Goal: Check status: Check status

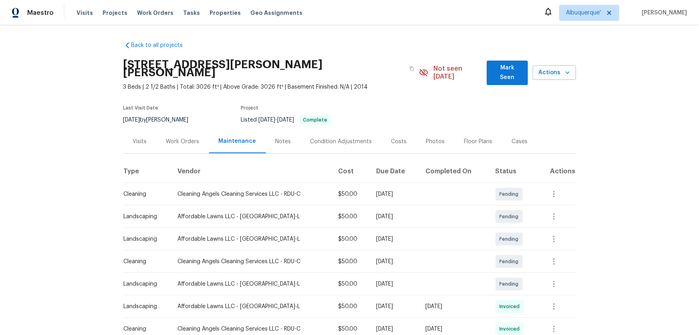
scroll to position [208, 0]
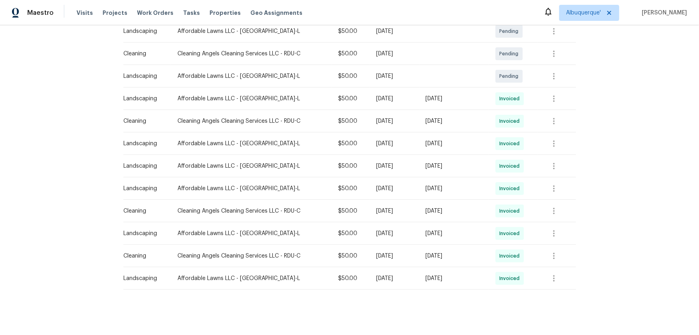
drag, startPoint x: 477, startPoint y: 89, endPoint x: 311, endPoint y: 91, distance: 166.0
click at [320, 88] on tr "Landscaping Affordable Lawns LLC - RDU-L $50.00 Thu, Jul 31 2025 Wed, Jul 30 20…" at bounding box center [349, 98] width 453 height 22
click at [557, 94] on icon "button" at bounding box center [555, 99] width 10 height 10
click at [576, 101] on li "View details" at bounding box center [574, 103] width 56 height 13
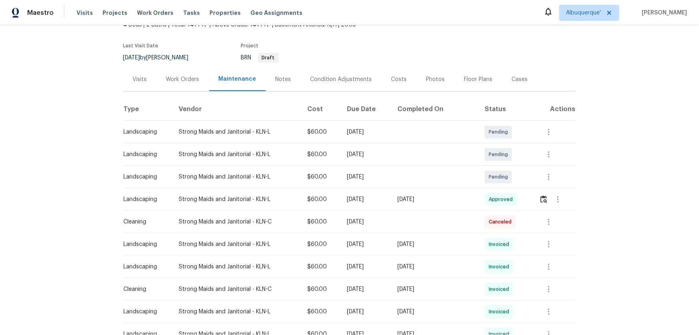
scroll to position [182, 0]
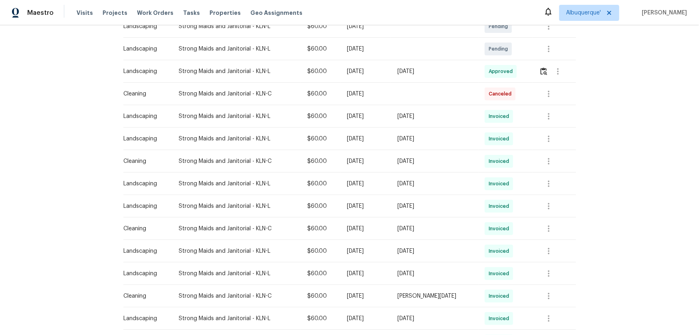
drag, startPoint x: 453, startPoint y: 68, endPoint x: 242, endPoint y: 65, distance: 211.3
click at [249, 63] on tr "Landscaping Strong Maids and Janitorial - KLN-L $60.00 Mon, Aug 04 2025 Sat, Au…" at bounding box center [349, 71] width 453 height 22
click at [541, 73] on img "button" at bounding box center [544, 71] width 7 height 8
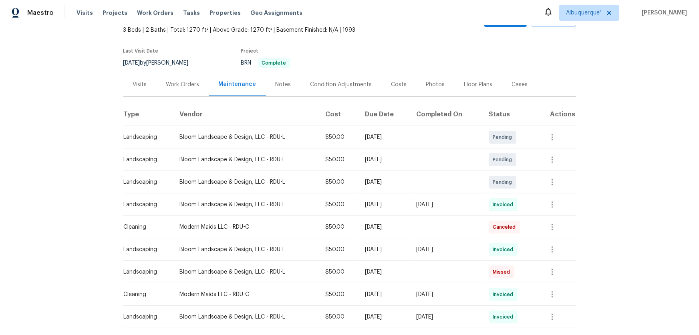
scroll to position [95, 0]
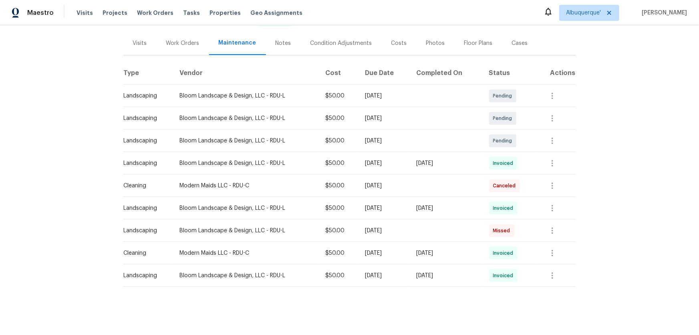
drag, startPoint x: 482, startPoint y: 160, endPoint x: 346, endPoint y: 155, distance: 136.0
click at [424, 155] on td "[DATE]" at bounding box center [446, 163] width 73 height 22
click at [559, 160] on button "button" at bounding box center [552, 163] width 19 height 19
click at [576, 176] on li "View details" at bounding box center [572, 170] width 56 height 13
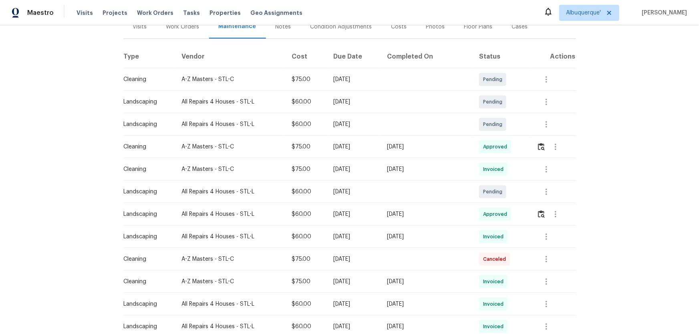
scroll to position [109, 0]
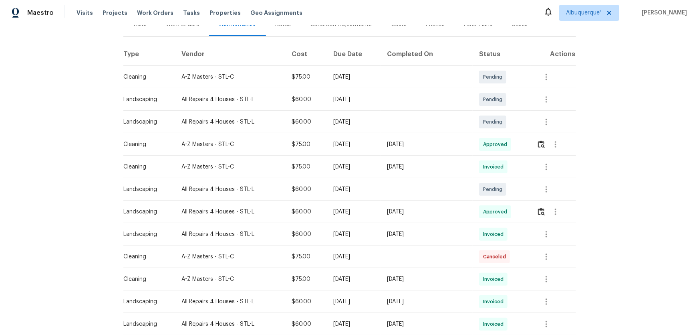
drag, startPoint x: 320, startPoint y: 154, endPoint x: 285, endPoint y: 160, distance: 35.8
drag, startPoint x: 386, startPoint y: 222, endPoint x: 471, endPoint y: 216, distance: 85.6
click at [537, 209] on button "button" at bounding box center [541, 211] width 9 height 19
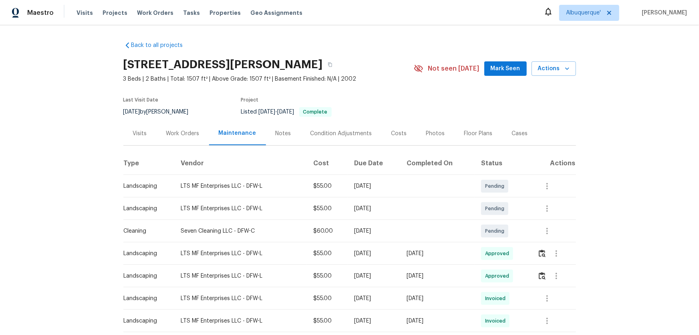
scroll to position [109, 0]
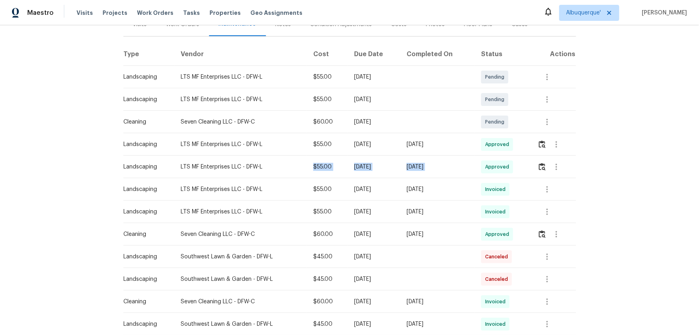
drag, startPoint x: 421, startPoint y: 172, endPoint x: 272, endPoint y: 170, distance: 149.1
click at [272, 170] on tr "Landscaping LTS MF Enterprises LLC - DFW-L $55.00 Mon, Aug 04 2025 Tue, Aug 05 …" at bounding box center [349, 167] width 453 height 22
drag, startPoint x: 464, startPoint y: 193, endPoint x: 290, endPoint y: 194, distance: 174.4
click at [301, 194] on tr "Landscaping LTS MF Enterprises LLC - DFW-L $55.00 Mon, Jul 28 2025 Mon, Jul 28 …" at bounding box center [349, 189] width 453 height 22
drag, startPoint x: 415, startPoint y: 226, endPoint x: 459, endPoint y: 229, distance: 43.4
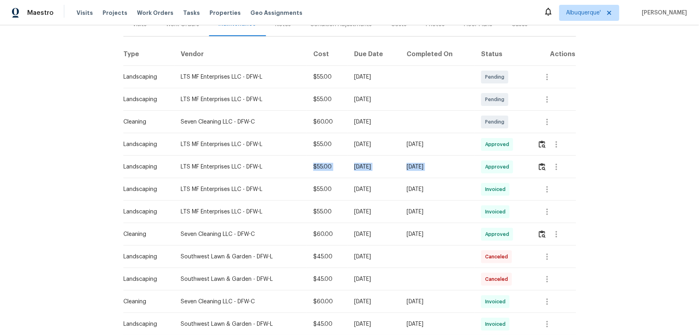
click at [438, 225] on tr "Cleaning Seven Cleaning LLC - DFW-C $60.00 Mon, Aug 04 2025 Thu, Aug 07 2025 Ap…" at bounding box center [349, 234] width 453 height 22
click at [542, 230] on img "button" at bounding box center [542, 234] width 7 height 8
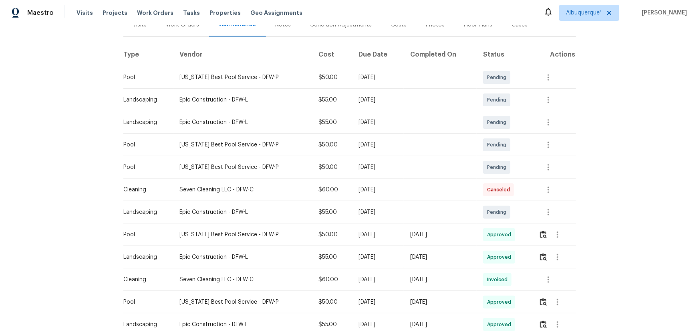
scroll to position [109, 0]
click at [541, 238] on button "button" at bounding box center [543, 233] width 9 height 19
